Goal: Task Accomplishment & Management: Use online tool/utility

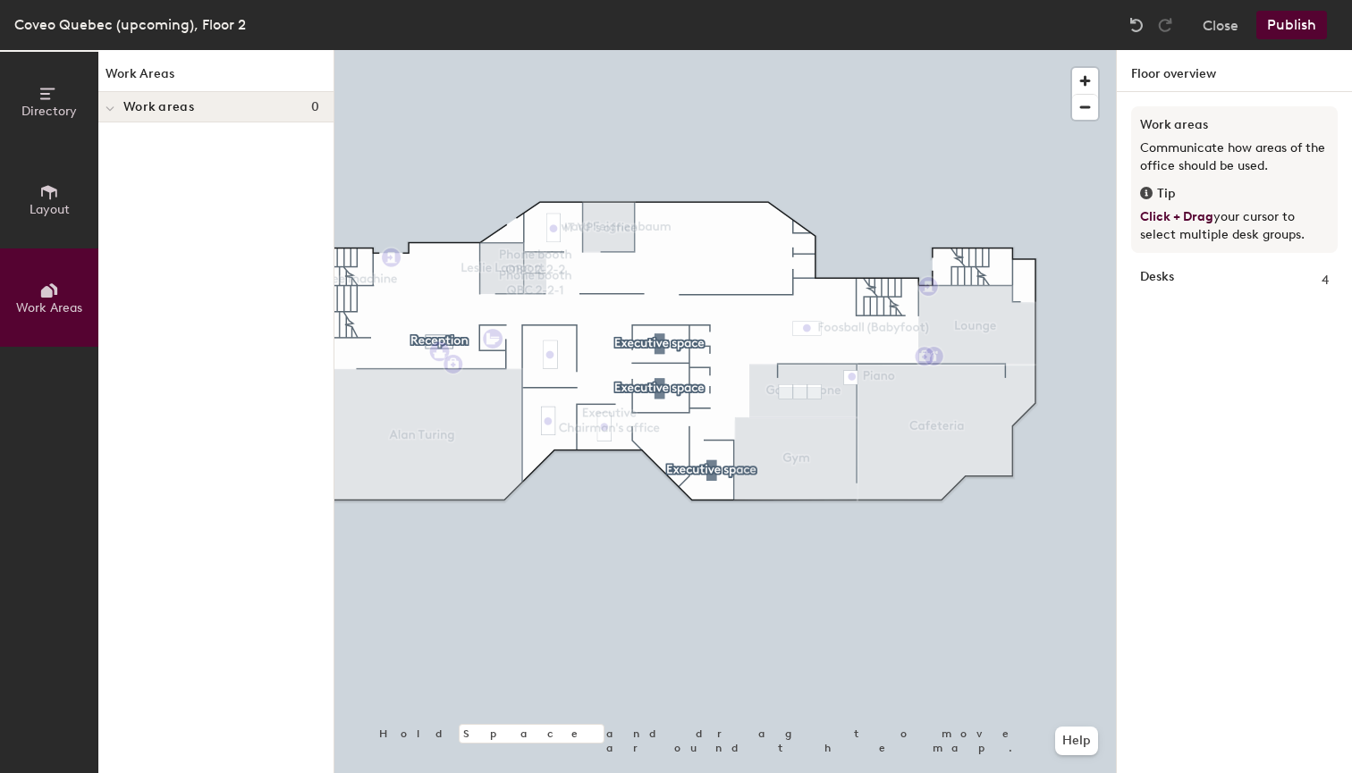
click at [49, 189] on icon at bounding box center [49, 192] width 16 height 14
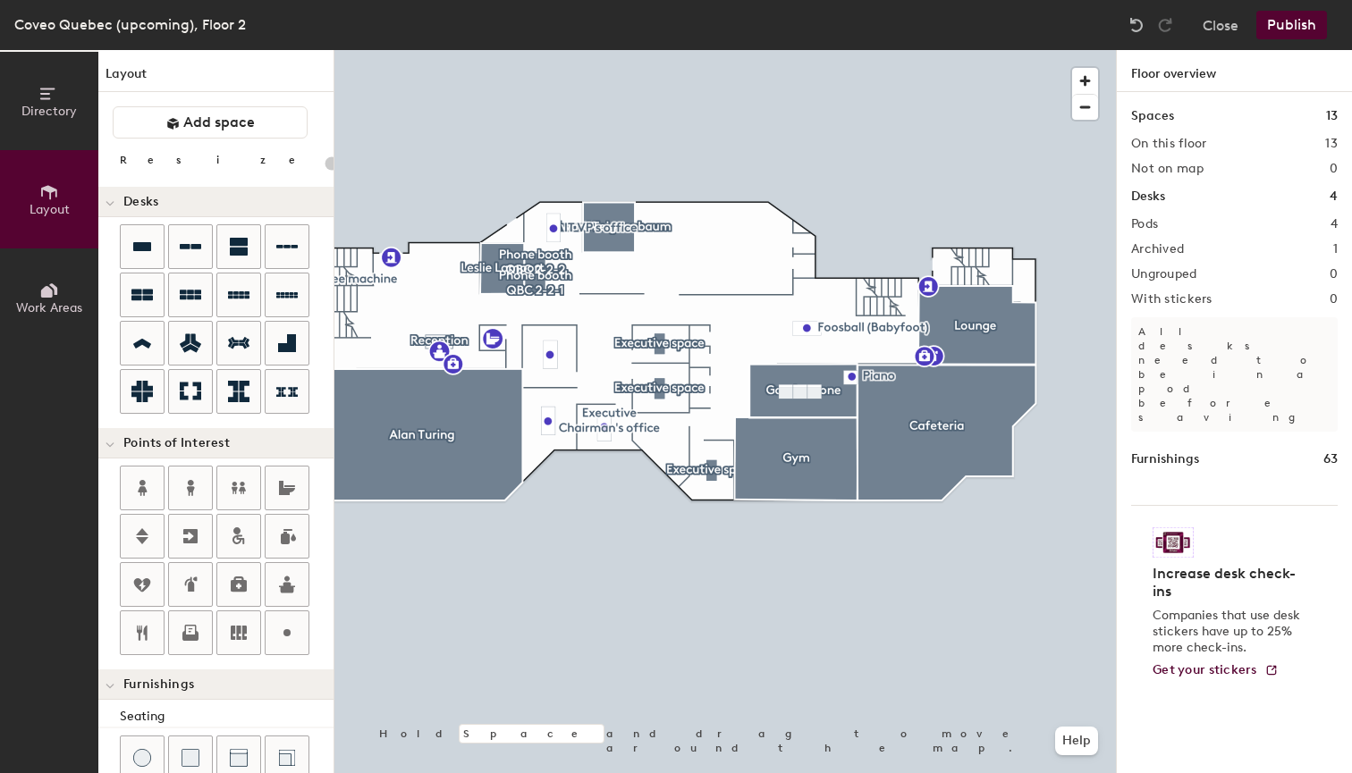
click at [35, 122] on button "Directory" at bounding box center [49, 101] width 98 height 98
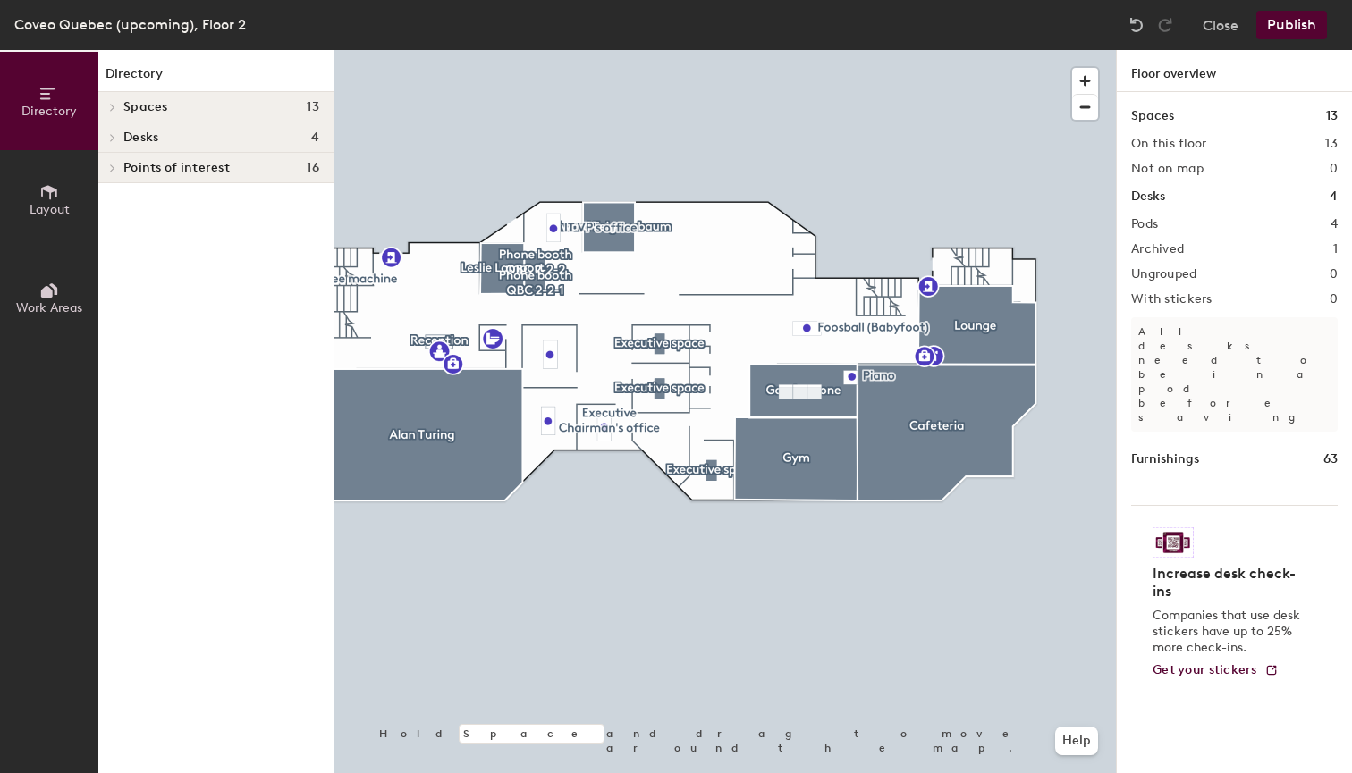
click at [26, 179] on button "Layout" at bounding box center [49, 199] width 98 height 98
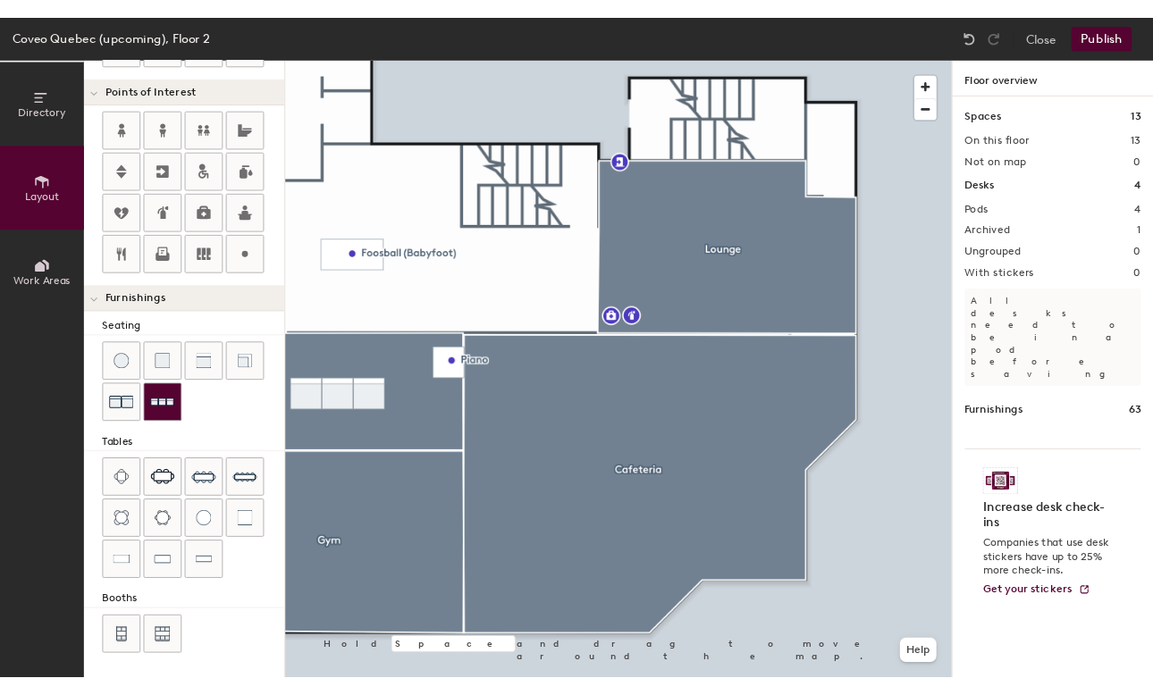
scroll to position [356, 0]
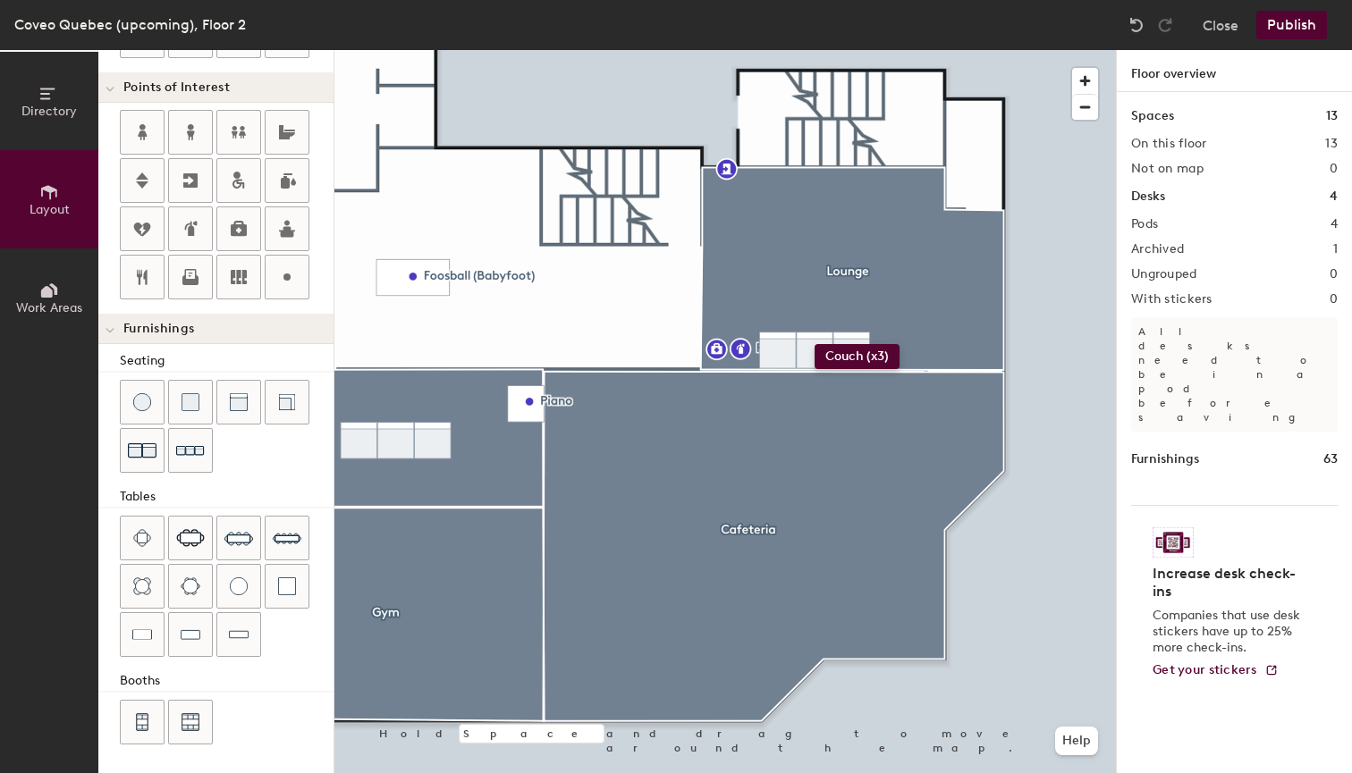
click at [814, 344] on div "Directory Layout Work Areas Layout Add space Resize Desks Points of Interest Fu…" at bounding box center [676, 411] width 1352 height 723
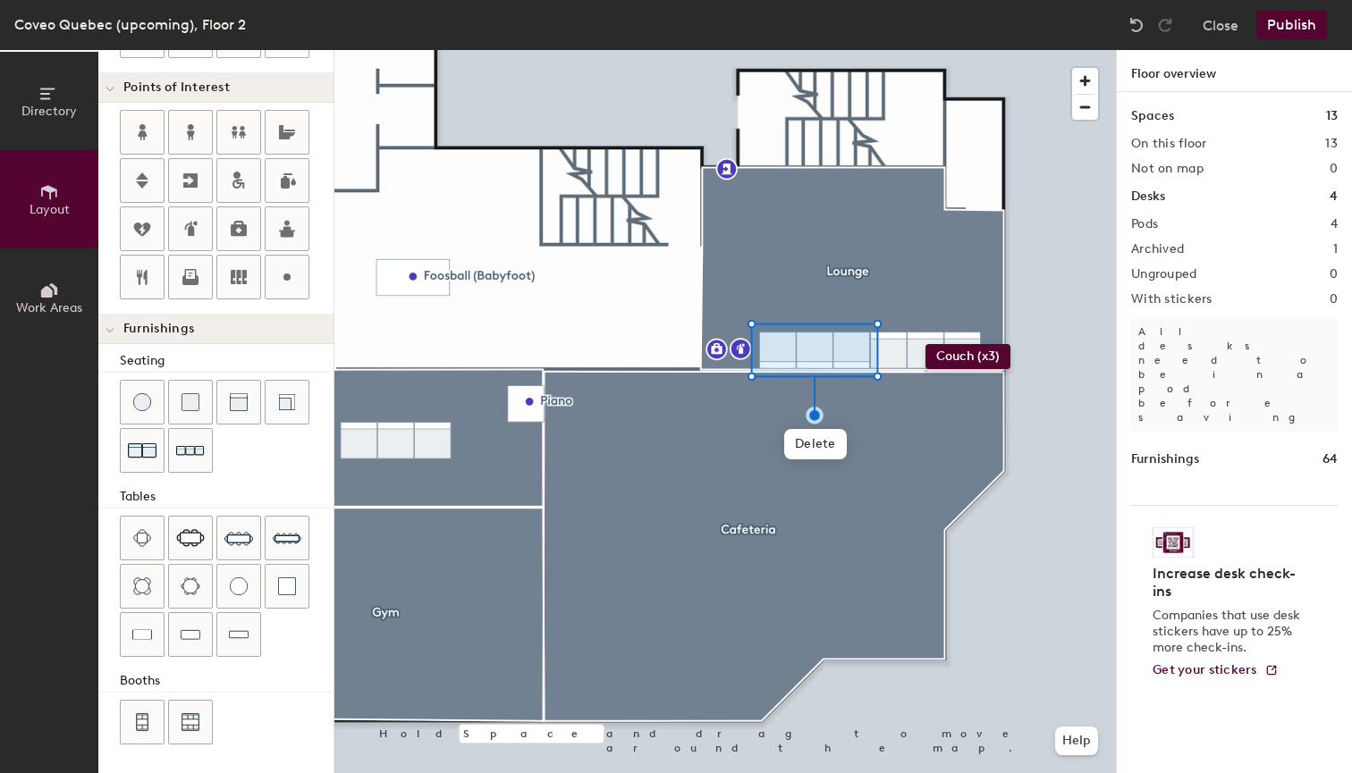
click at [925, 344] on div "Directory Layout Work Areas Layout Add space Resize Desks Points of Interest Fu…" at bounding box center [676, 411] width 1352 height 723
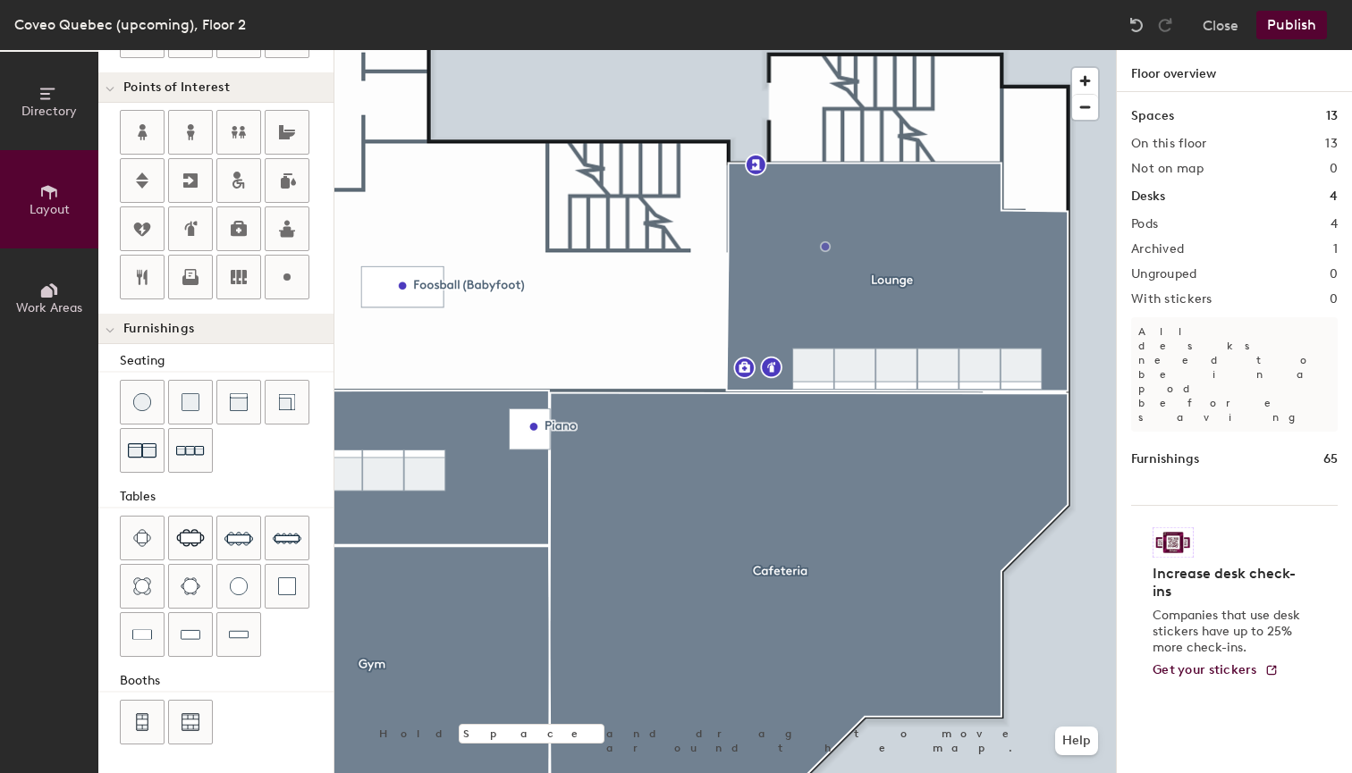
click at [801, 233] on div "Directory Layout Work Areas Layout Add space Resize Desks Points of Interest Fu…" at bounding box center [676, 411] width 1352 height 723
type input "20"
type input "Decaf coffee machine"
click at [870, 271] on span "Done" at bounding box center [882, 273] width 53 height 30
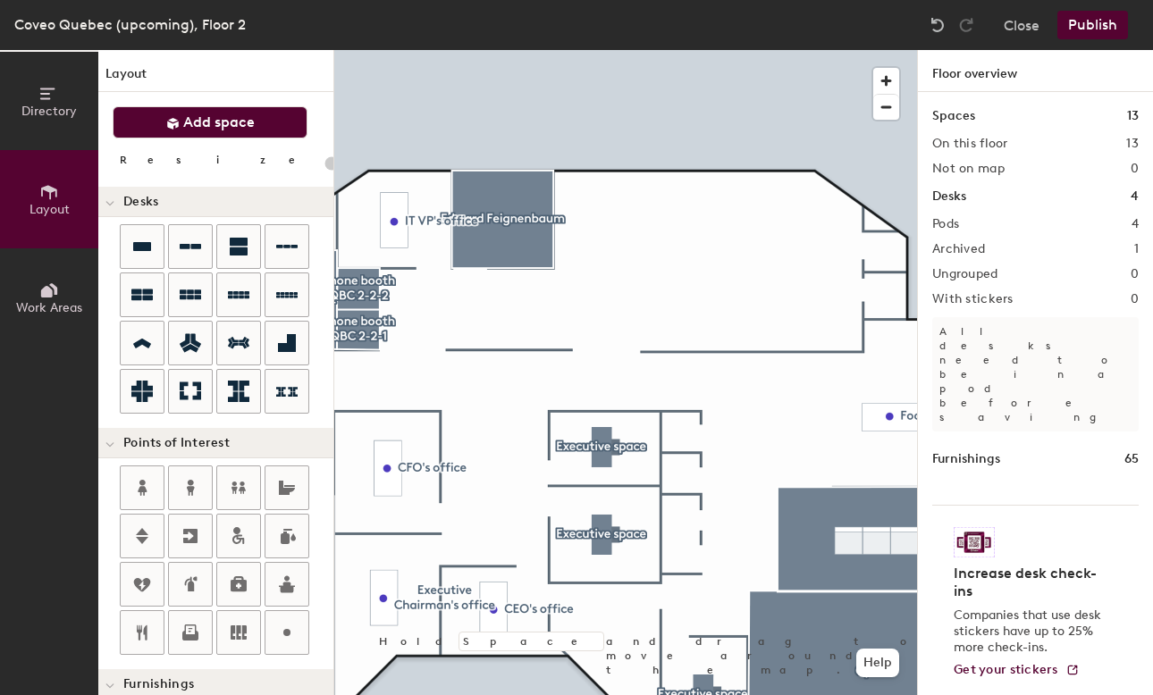
scroll to position [0, 0]
click at [200, 131] on button "Add space" at bounding box center [210, 122] width 195 height 32
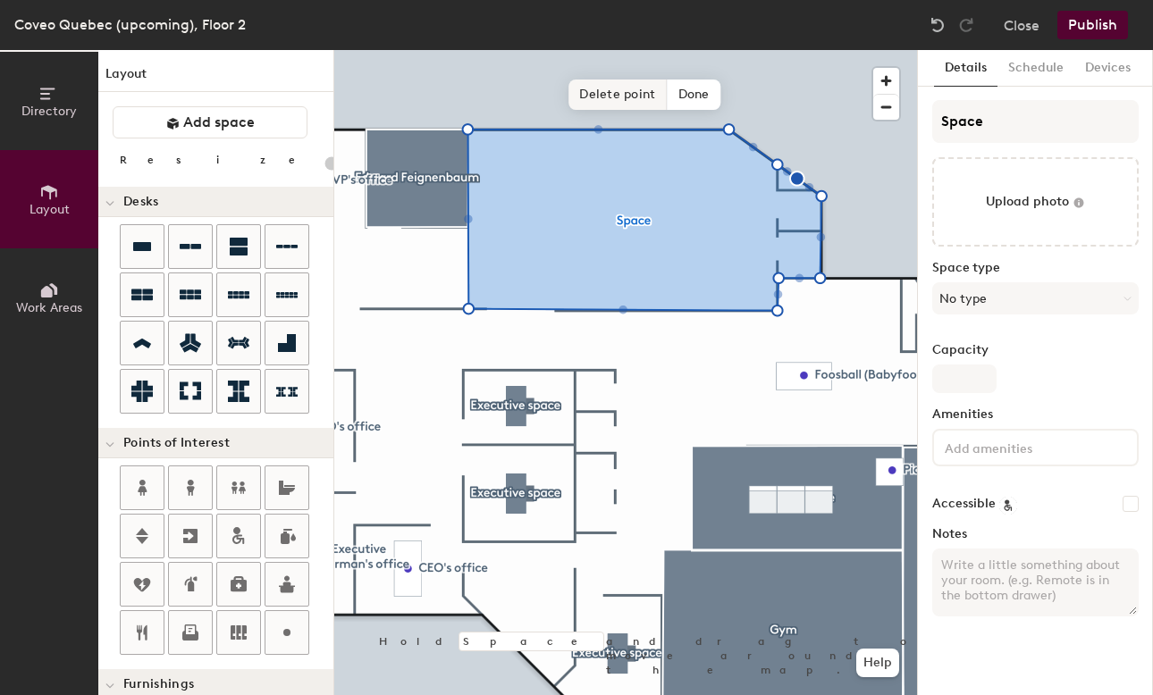
click at [622, 102] on span "Delete point" at bounding box center [618, 95] width 98 height 30
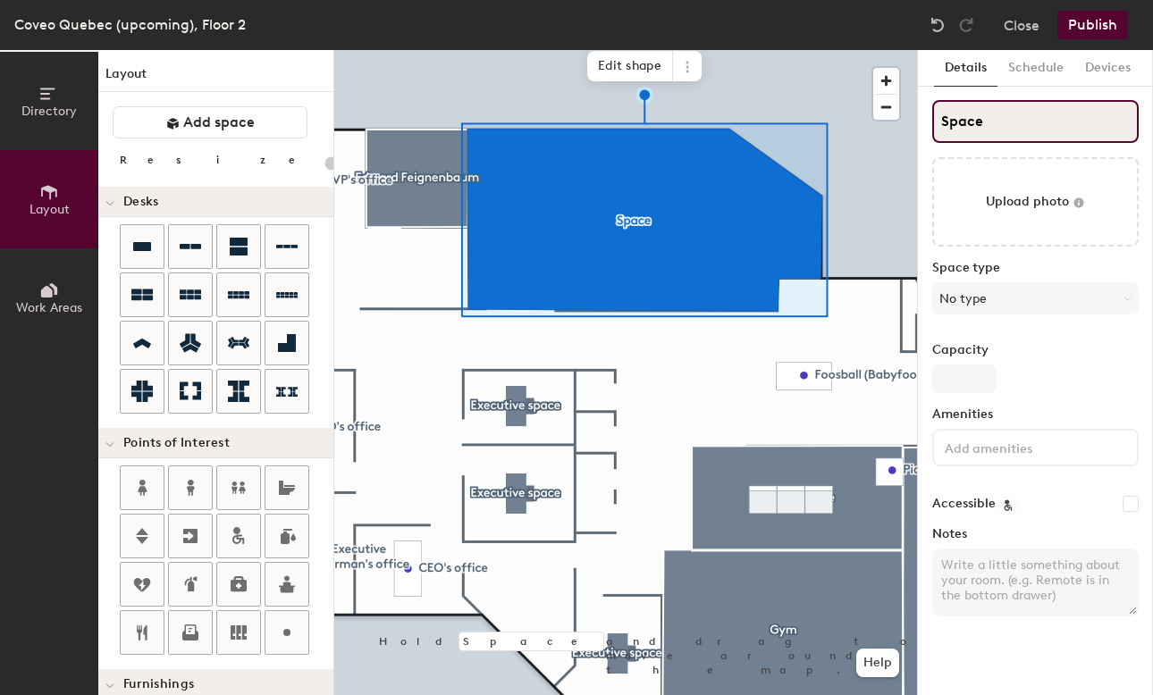
click at [1030, 117] on input "Space" at bounding box center [1035, 121] width 206 height 43
type input "20"
type input "Spac"
type input "20"
type input "S"
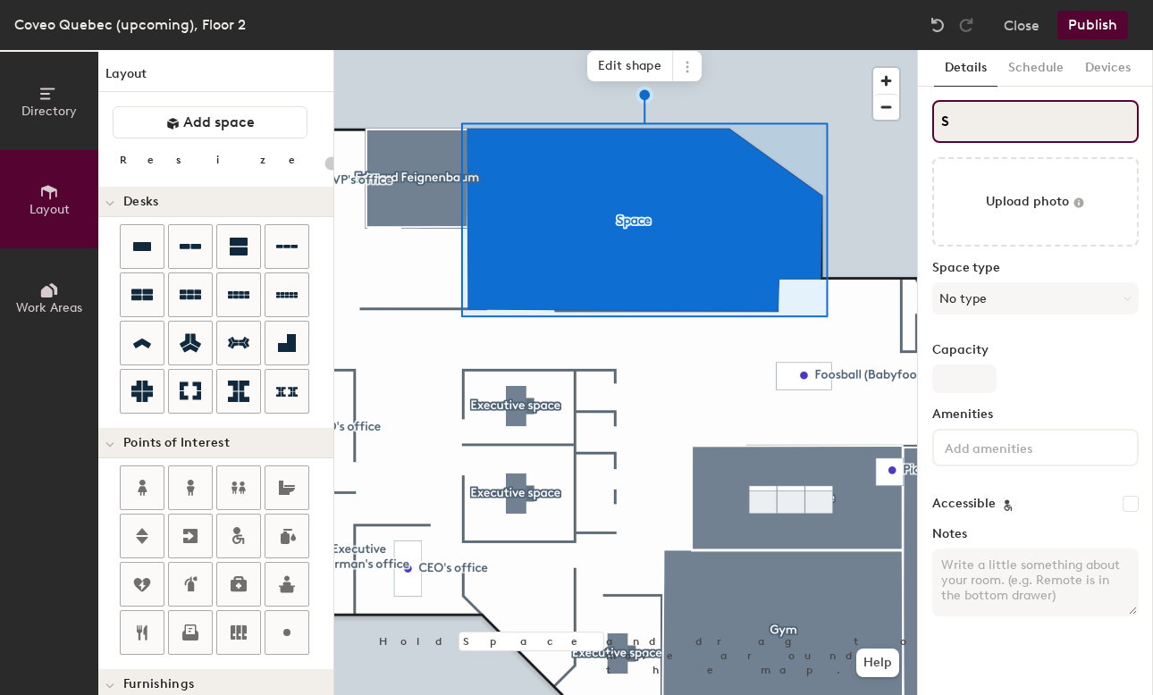
type input "20"
type input "S"
type input "20"
type input "S"
type input "20"
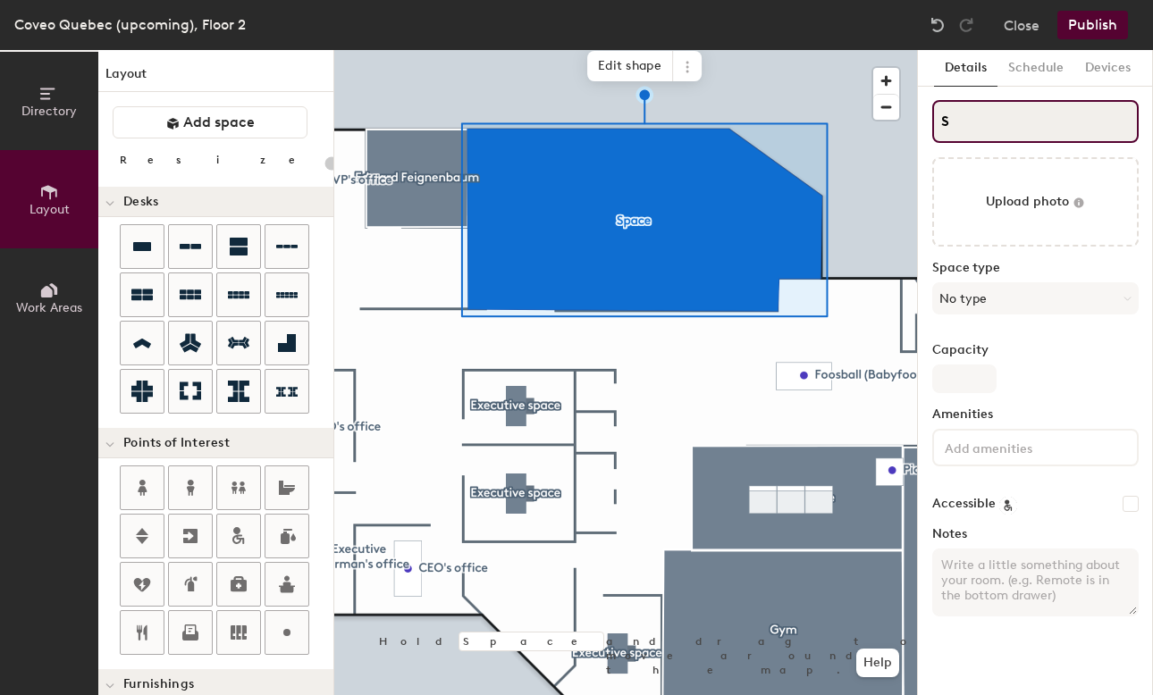
type input "SC"
type input "20"
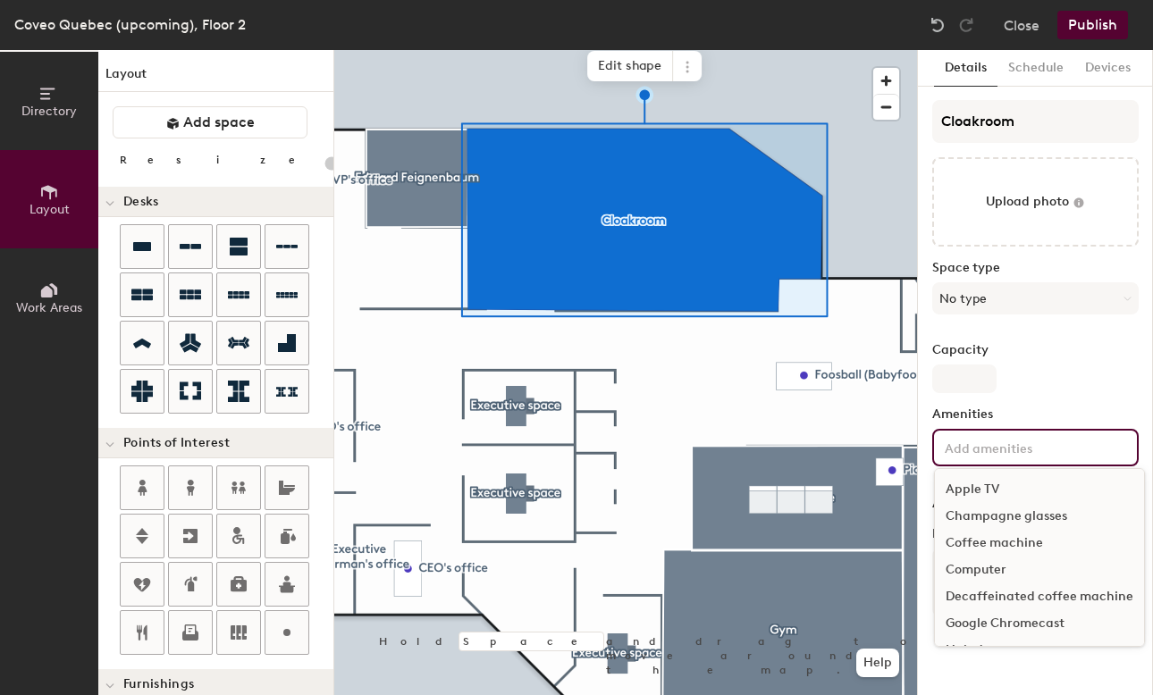
click at [1054, 373] on div "Capacity" at bounding box center [1035, 368] width 206 height 50
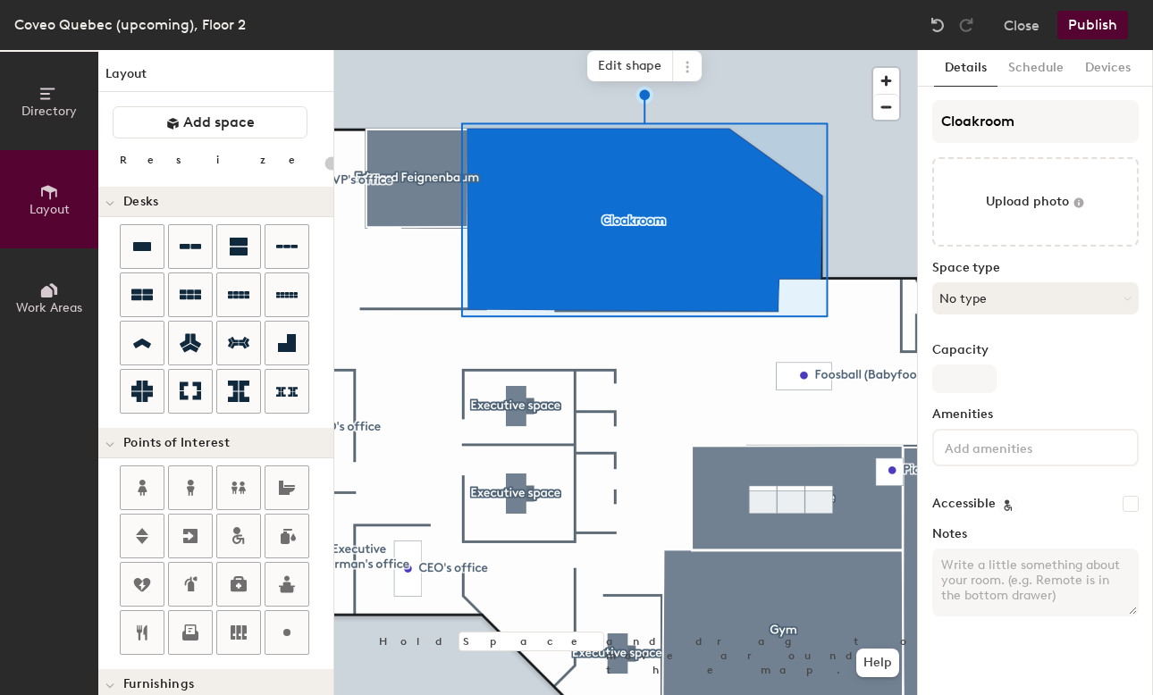
click at [1032, 300] on button "No type" at bounding box center [1035, 298] width 206 height 32
click at [998, 194] on div "Cloakroom Upload photo Space type No type Capacity Amenities Accessible Notes" at bounding box center [1035, 365] width 206 height 531
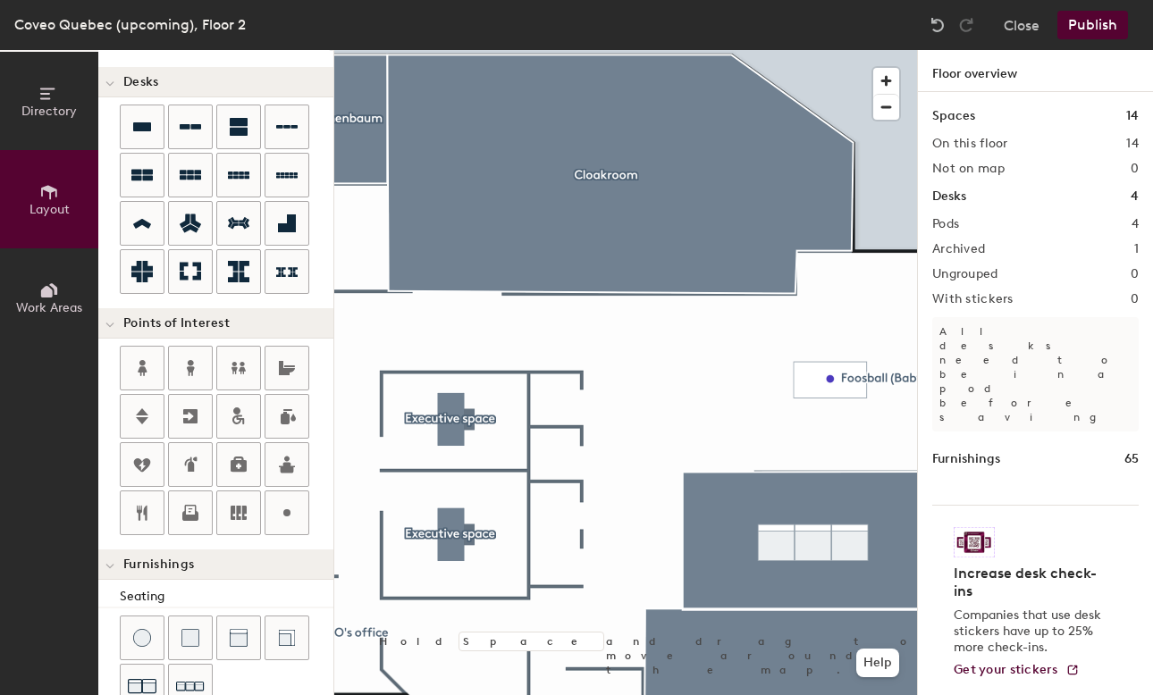
scroll to position [119, 0]
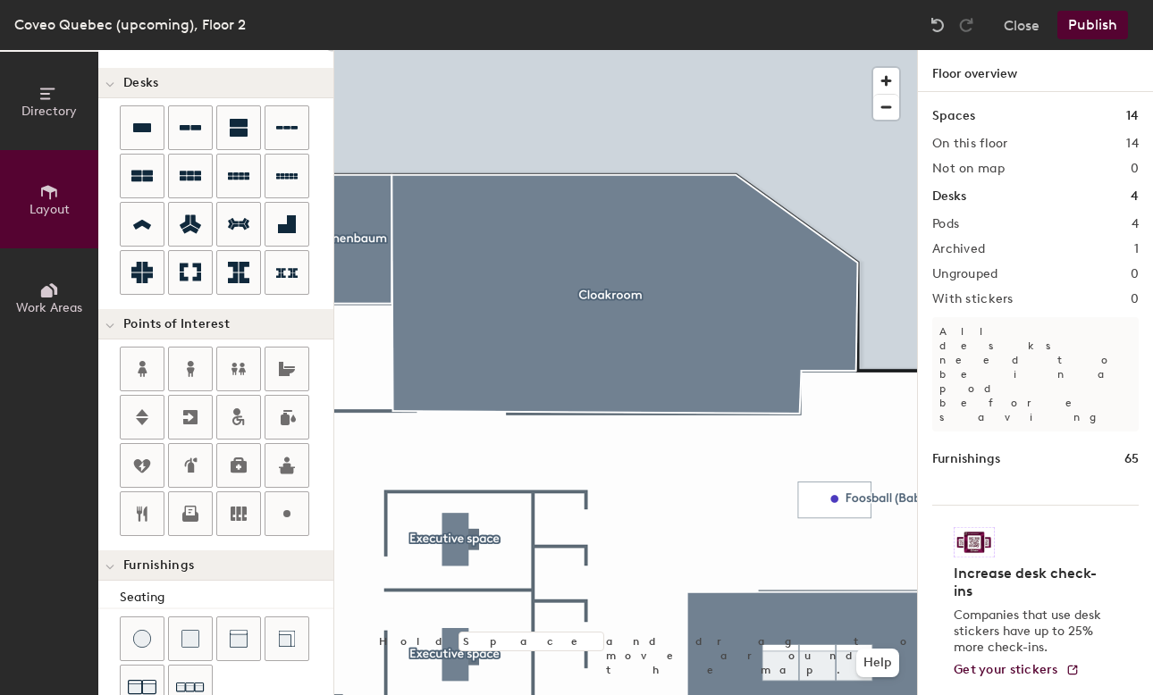
click at [420, 383] on div "Directory Layout Work Areas Layout Add space Resize Desks Points of Interest Fu…" at bounding box center [576, 372] width 1153 height 645
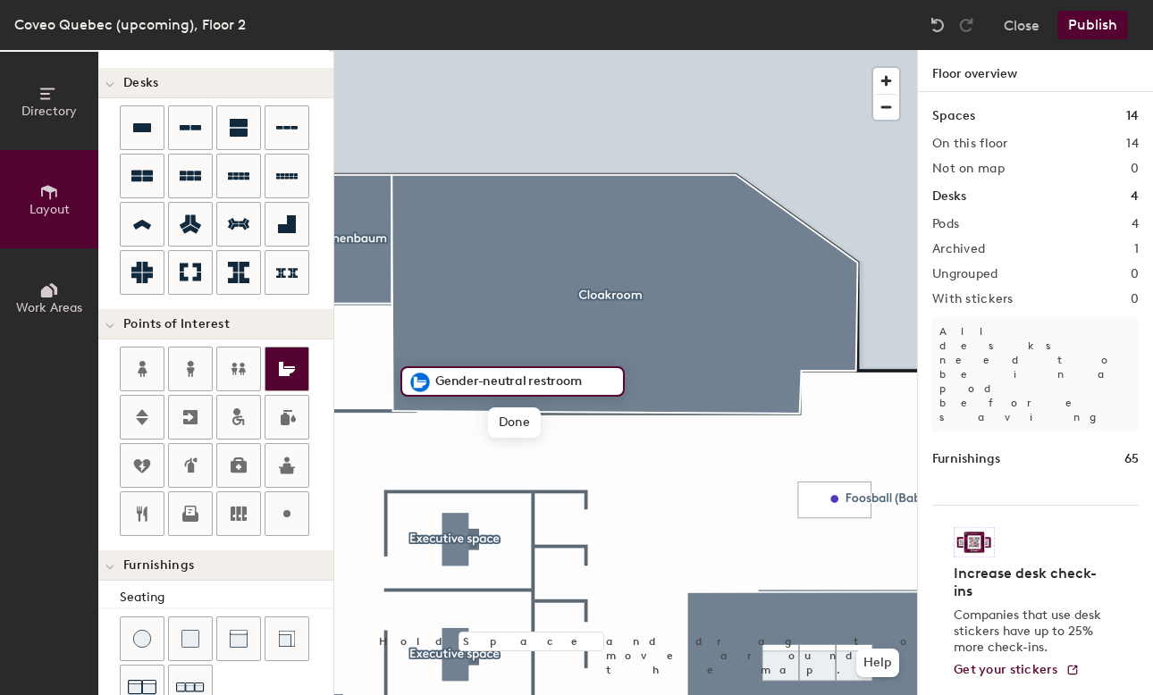
click at [432, 335] on div "Directory Layout Work Areas Layout Add space Resize Desks Points of Interest Fu…" at bounding box center [576, 372] width 1153 height 645
click at [421, 331] on div "Directory Layout Work Areas Layout Add space Resize Desks Points of Interest Fu…" at bounding box center [576, 372] width 1153 height 645
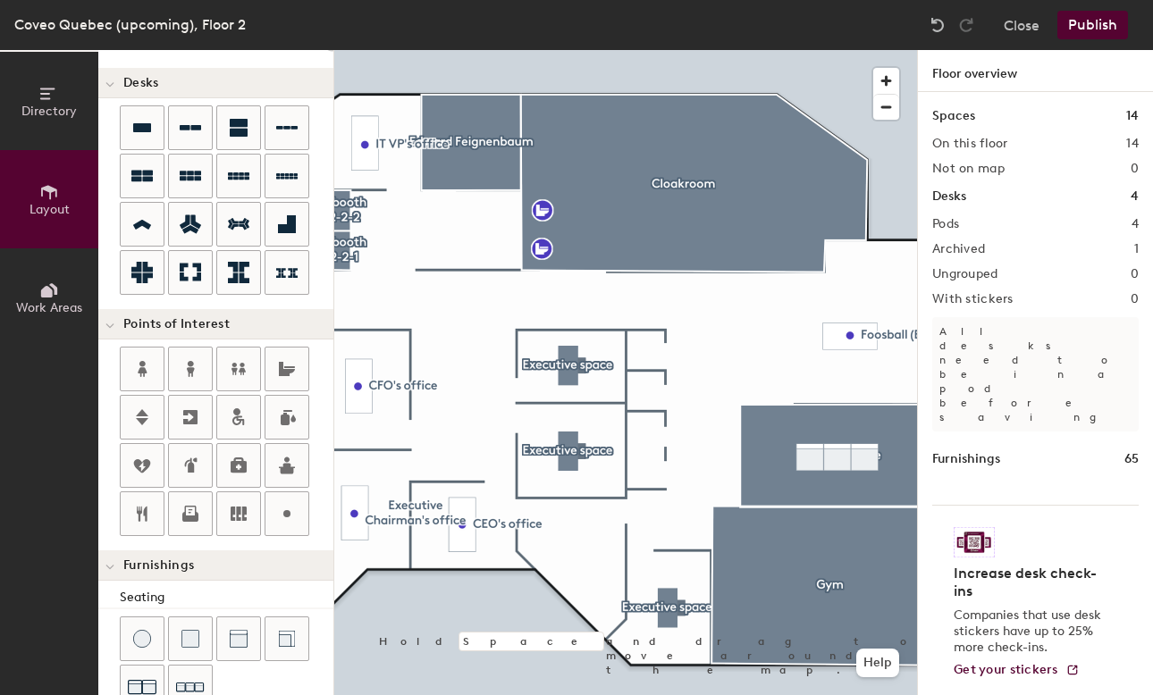
click at [1103, 26] on button "Publish" at bounding box center [1092, 25] width 71 height 29
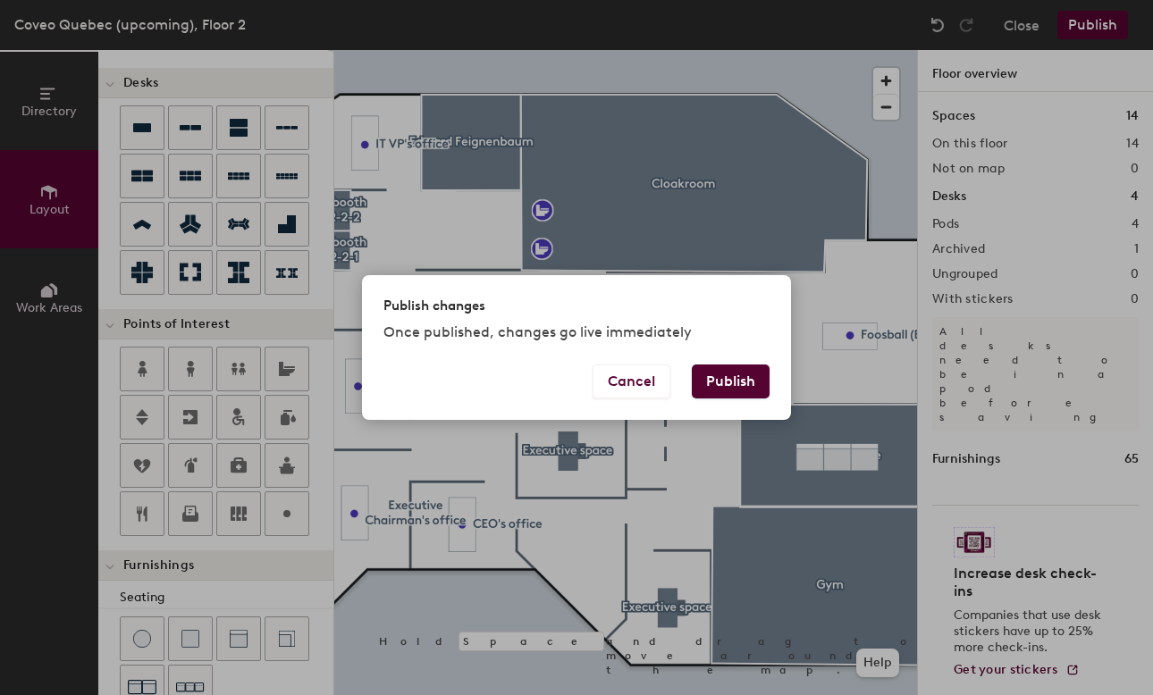
click at [734, 389] on button "Publish" at bounding box center [731, 382] width 78 height 34
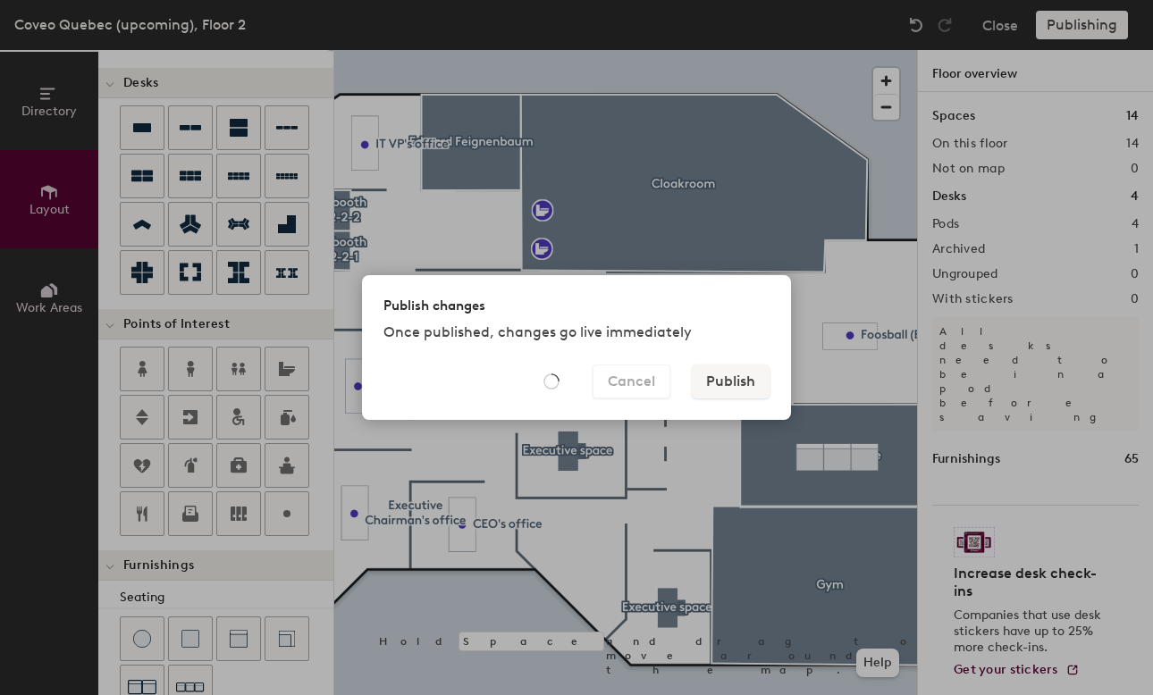
type input "20"
